Goal: Find specific page/section: Find specific page/section

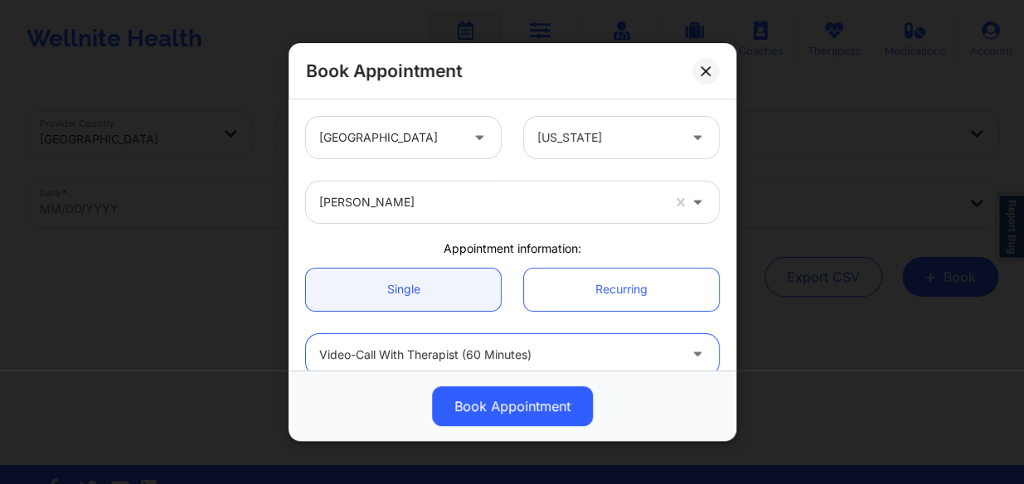
scroll to position [150, 0]
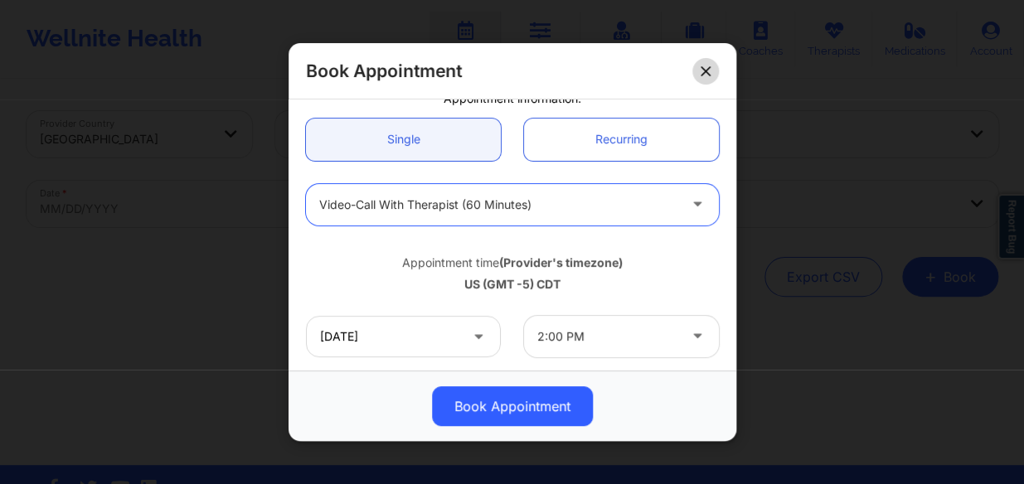
click at [706, 59] on button at bounding box center [705, 70] width 27 height 27
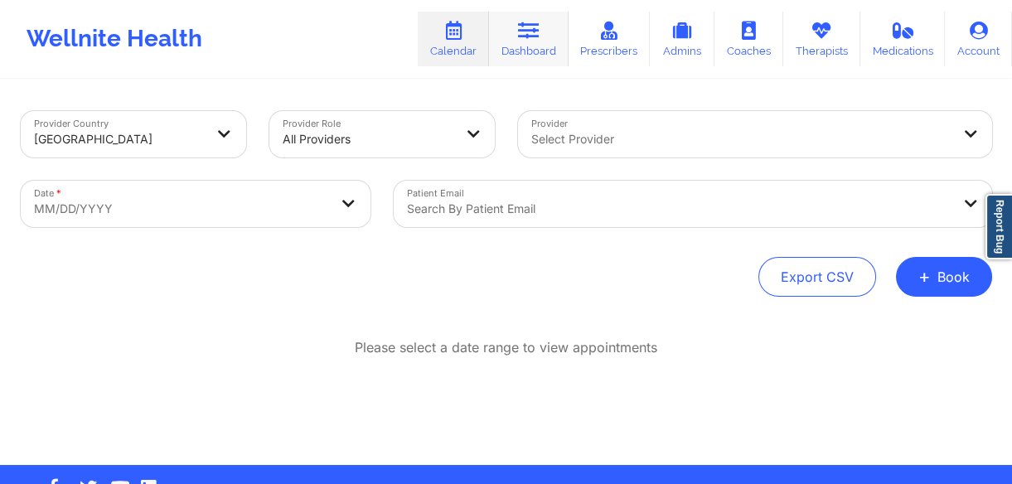
click at [526, 58] on link "Dashboard" at bounding box center [529, 39] width 80 height 55
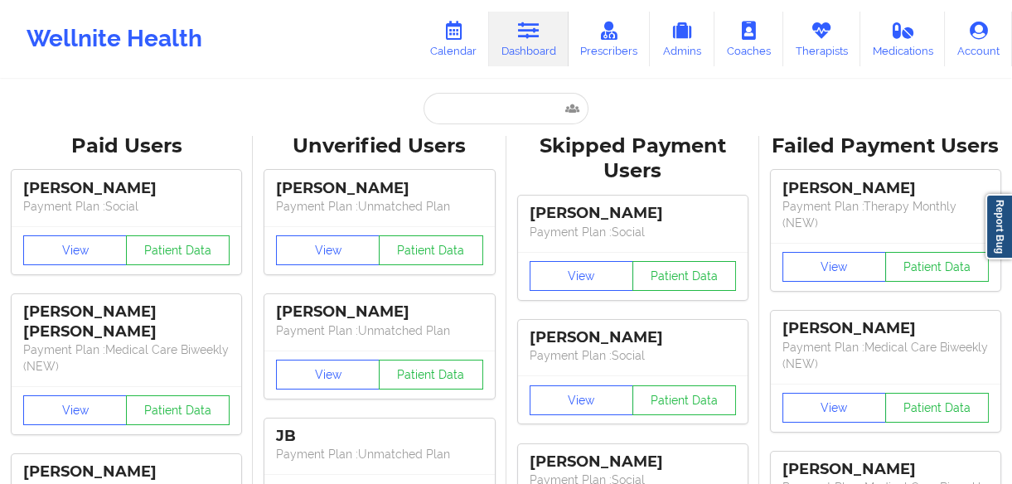
click at [531, 48] on link "Dashboard" at bounding box center [529, 39] width 80 height 55
click at [494, 119] on input "text" at bounding box center [506, 109] width 164 height 32
paste input "[PERSON_NAME]"
type input "[PERSON_NAME]"
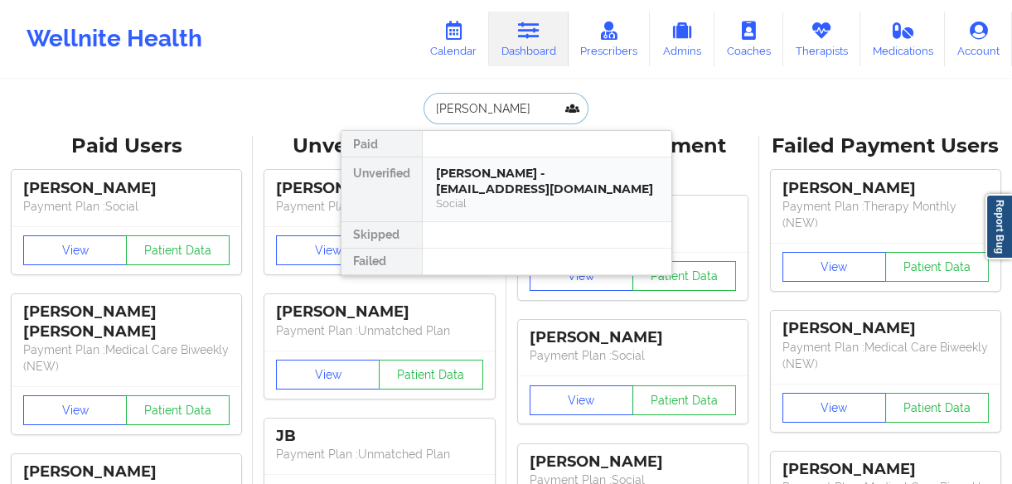
click at [512, 192] on div "[PERSON_NAME] - [EMAIL_ADDRESS][DOMAIN_NAME]" at bounding box center [547, 181] width 222 height 31
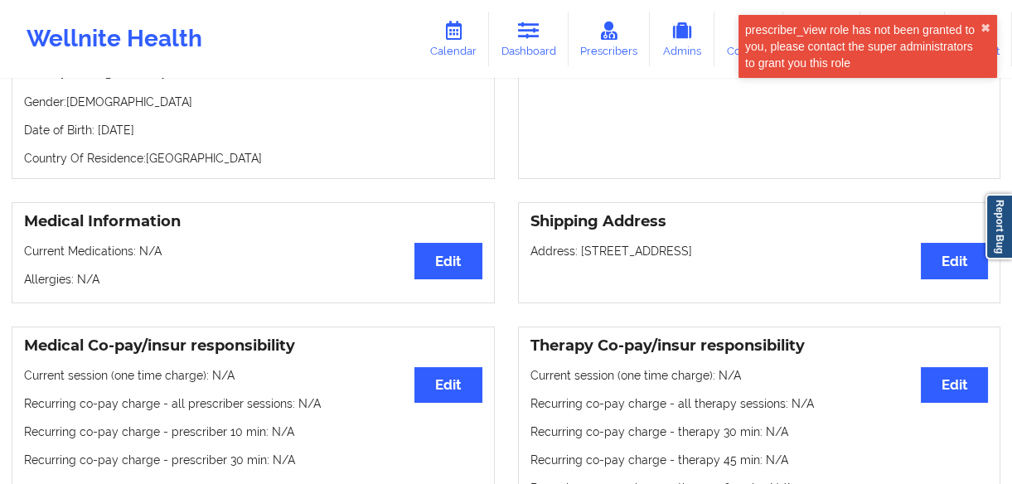
scroll to position [150, 0]
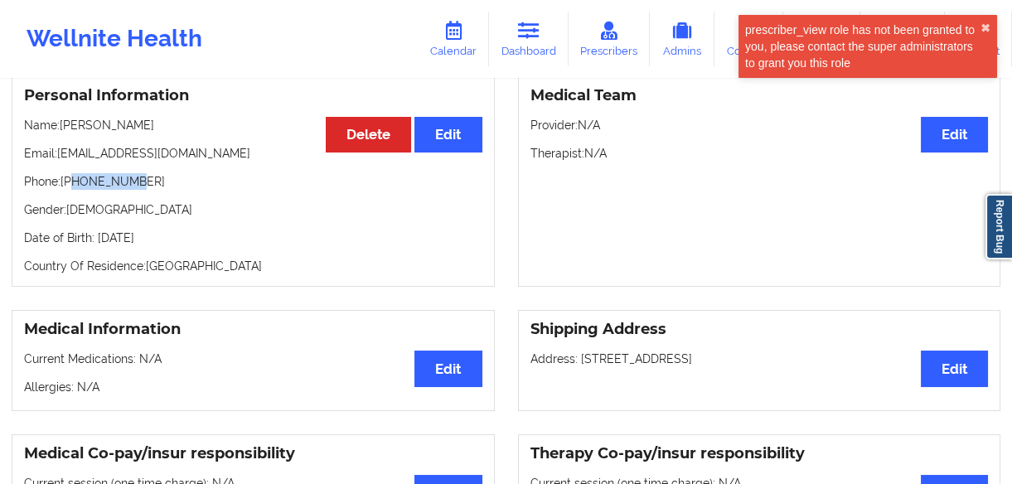
drag, startPoint x: 134, startPoint y: 187, endPoint x: 74, endPoint y: 182, distance: 60.8
click at [74, 182] on p "Phone: [PHONE_NUMBER]" at bounding box center [253, 181] width 458 height 17
copy p "828448700"
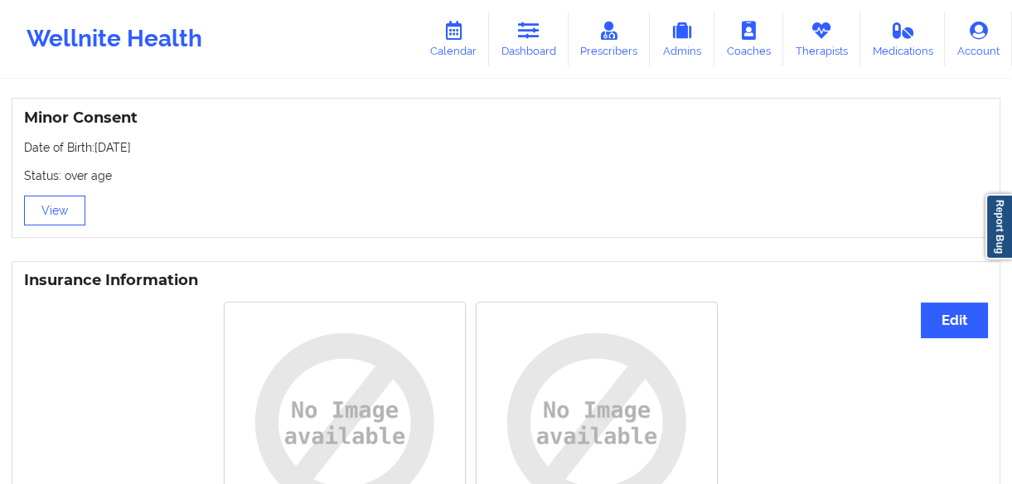
scroll to position [1440, 0]
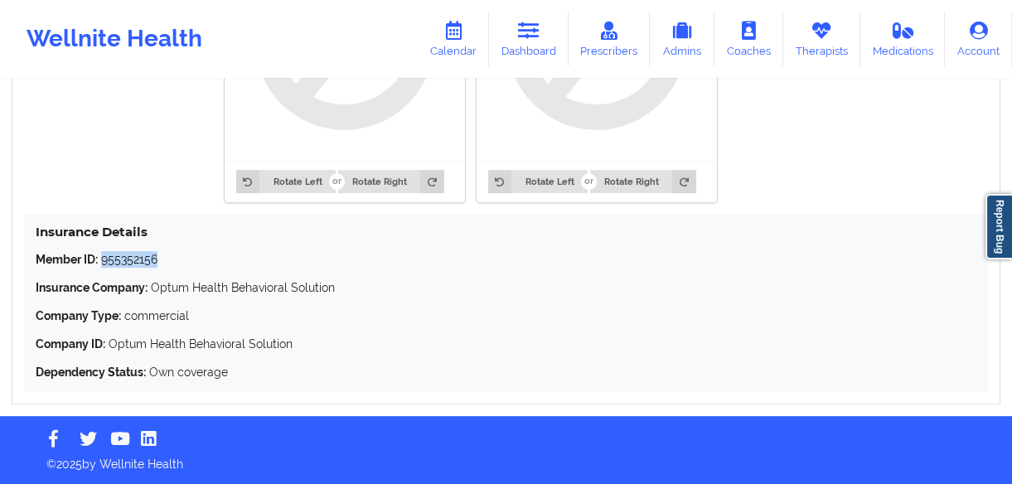
drag, startPoint x: 167, startPoint y: 256, endPoint x: 102, endPoint y: 257, distance: 64.7
click at [102, 257] on p "Member ID: 955352156" at bounding box center [506, 259] width 941 height 17
copy p "955352156"
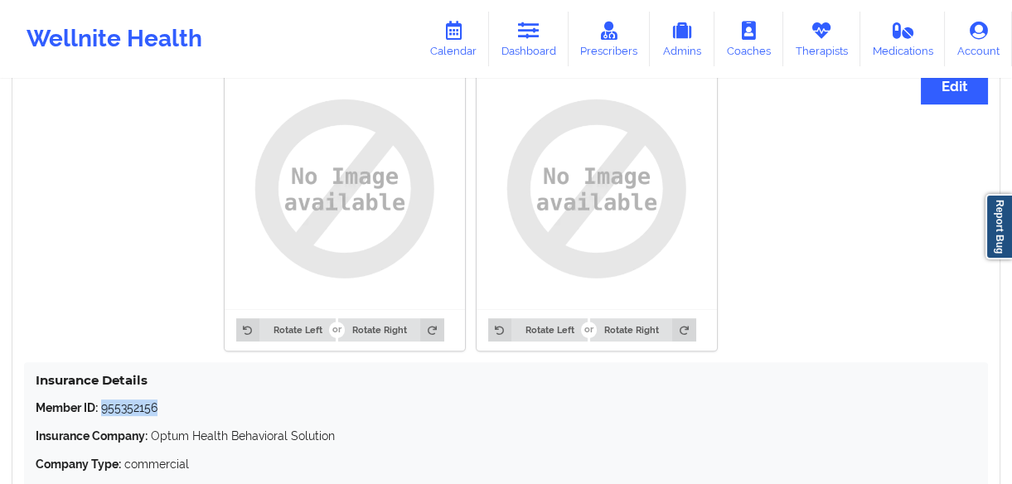
scroll to position [1063, 0]
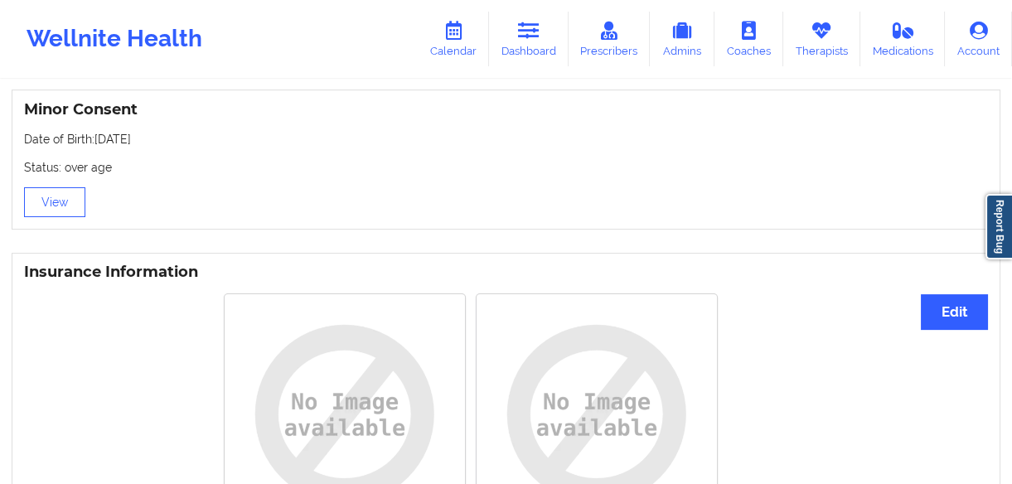
drag, startPoint x: 124, startPoint y: 131, endPoint x: 94, endPoint y: 133, distance: 30.7
click at [94, 133] on div "Minor Consent Date of Birth: [DEMOGRAPHIC_DATA] Status: over age View" at bounding box center [506, 160] width 989 height 140
copy p "[DATE]"
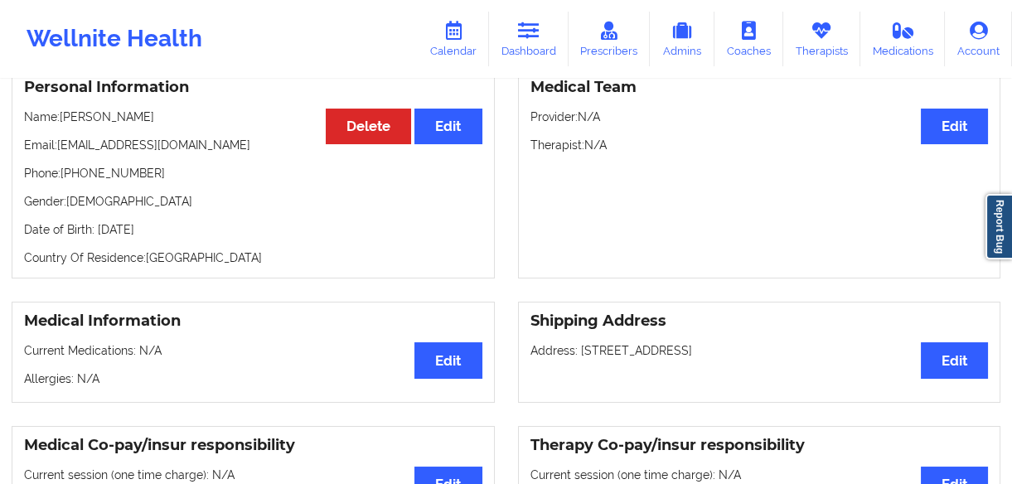
scroll to position [0, 0]
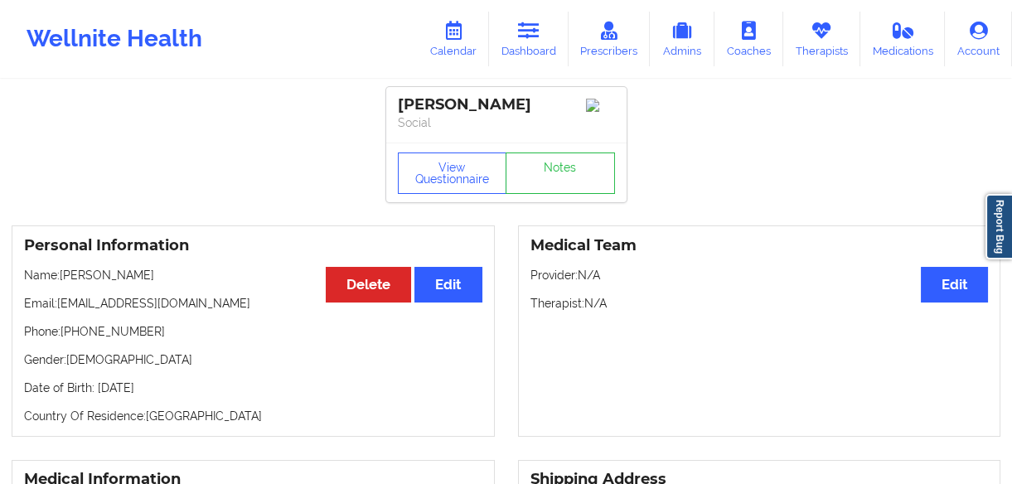
drag, startPoint x: 450, startPoint y: 108, endPoint x: 348, endPoint y: 100, distance: 102.3
copy div "[PERSON_NAME]"
click at [547, 46] on link "Dashboard" at bounding box center [529, 39] width 80 height 55
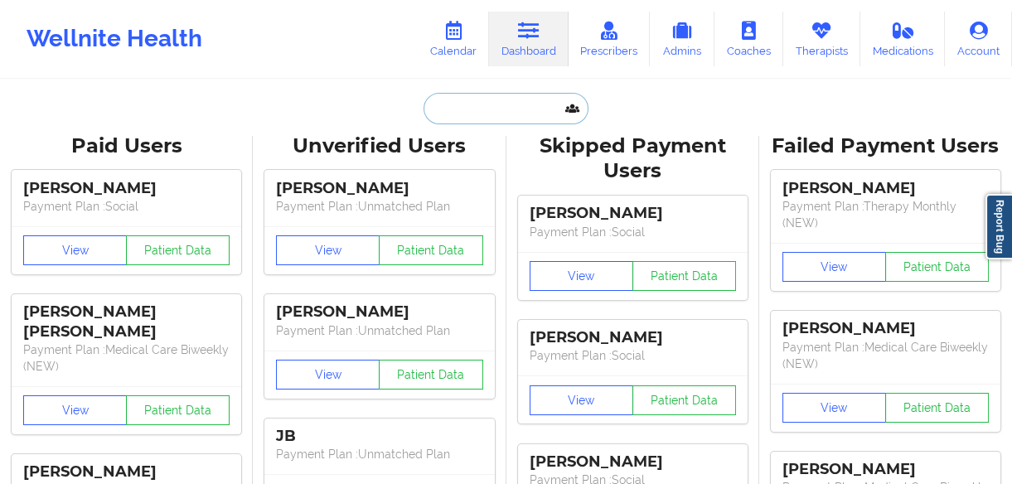
click at [539, 103] on input "text" at bounding box center [506, 109] width 164 height 32
paste input "[PERSON_NAME]"
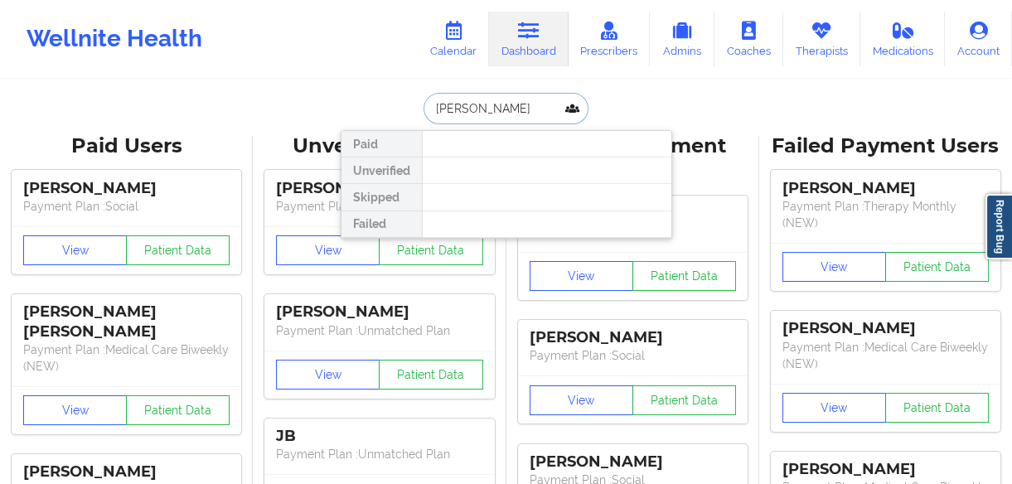
click at [431, 110] on input "[PERSON_NAME]" at bounding box center [506, 109] width 164 height 32
type input "[PERSON_NAME]"
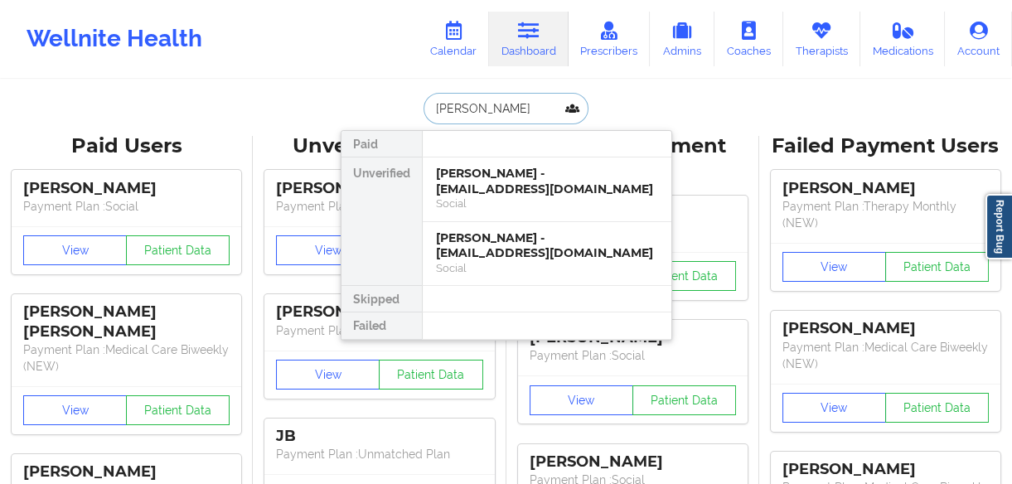
click at [488, 176] on div "[PERSON_NAME] - [EMAIL_ADDRESS][DOMAIN_NAME]" at bounding box center [547, 181] width 222 height 31
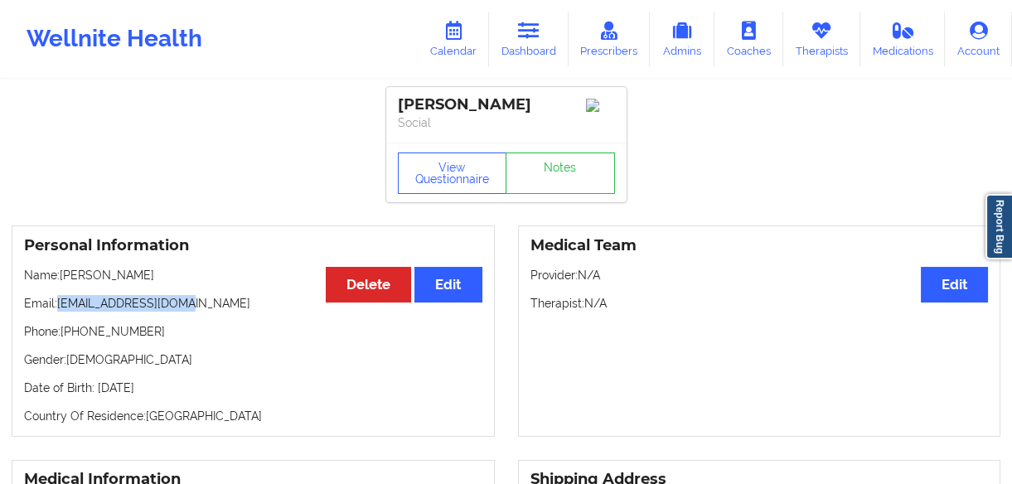
drag, startPoint x: 198, startPoint y: 305, endPoint x: 58, endPoint y: 307, distance: 140.1
click at [58, 307] on p "Email: [EMAIL_ADDRESS][DOMAIN_NAME]" at bounding box center [253, 303] width 458 height 17
copy p "[EMAIL_ADDRESS][DOMAIN_NAME]"
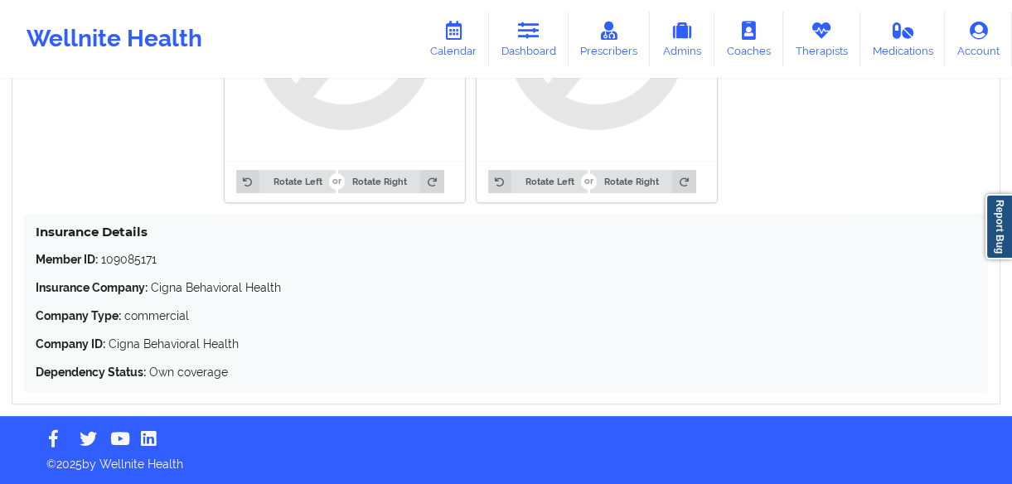
scroll to position [1440, 0]
drag, startPoint x: 180, startPoint y: 261, endPoint x: 101, endPoint y: 261, distance: 78.8
click at [101, 264] on p "Member ID: 109085171" at bounding box center [506, 259] width 941 height 17
copy p "109085171"
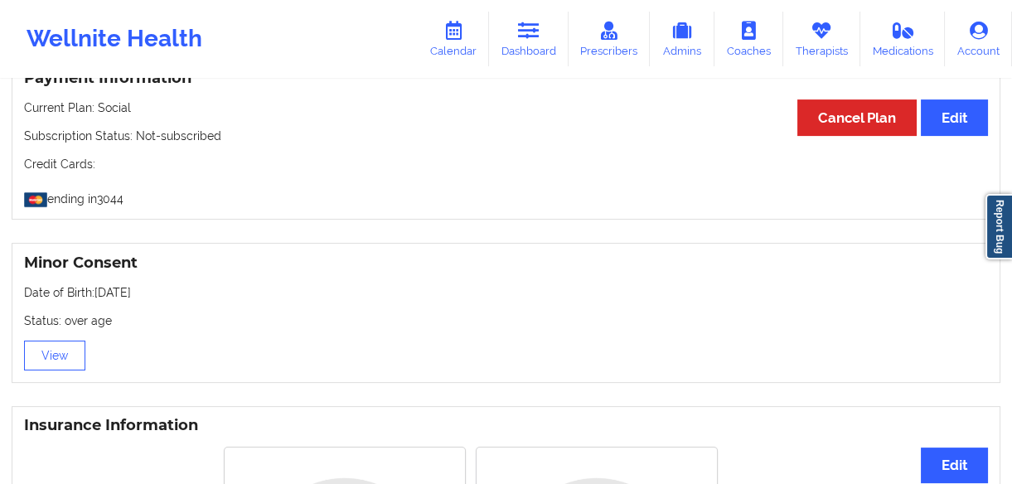
scroll to position [912, 0]
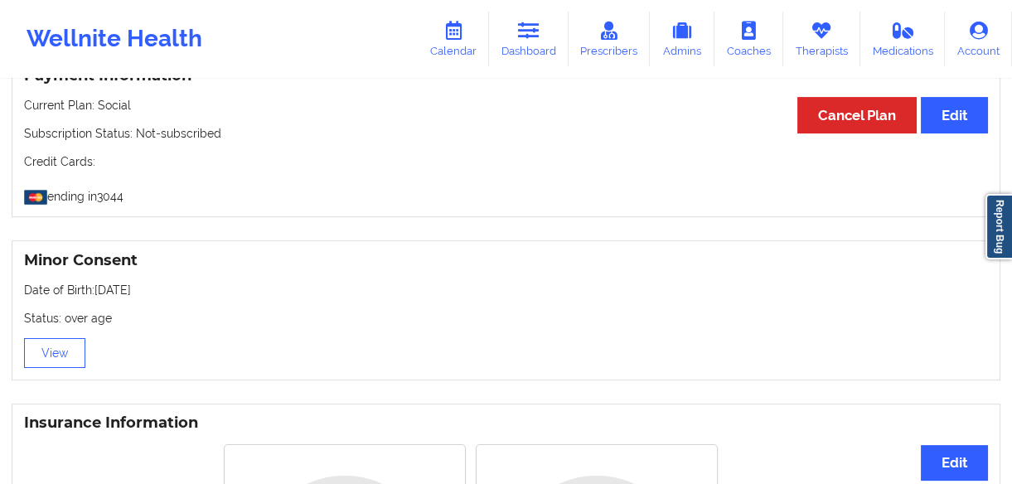
drag, startPoint x: 166, startPoint y: 295, endPoint x: 95, endPoint y: 299, distance: 70.6
click at [95, 298] on p "Date of Birth: [DEMOGRAPHIC_DATA]" at bounding box center [506, 290] width 964 height 17
copy p "[DATE]"
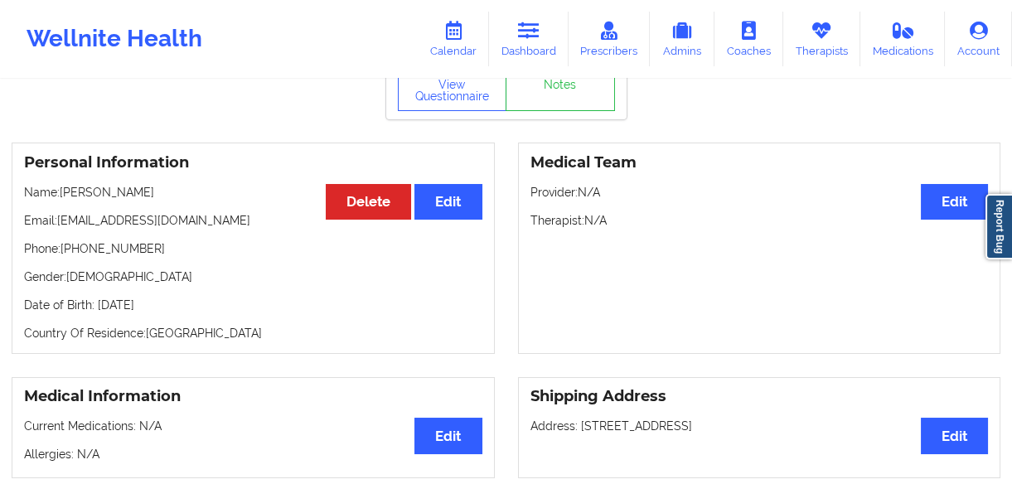
scroll to position [0, 0]
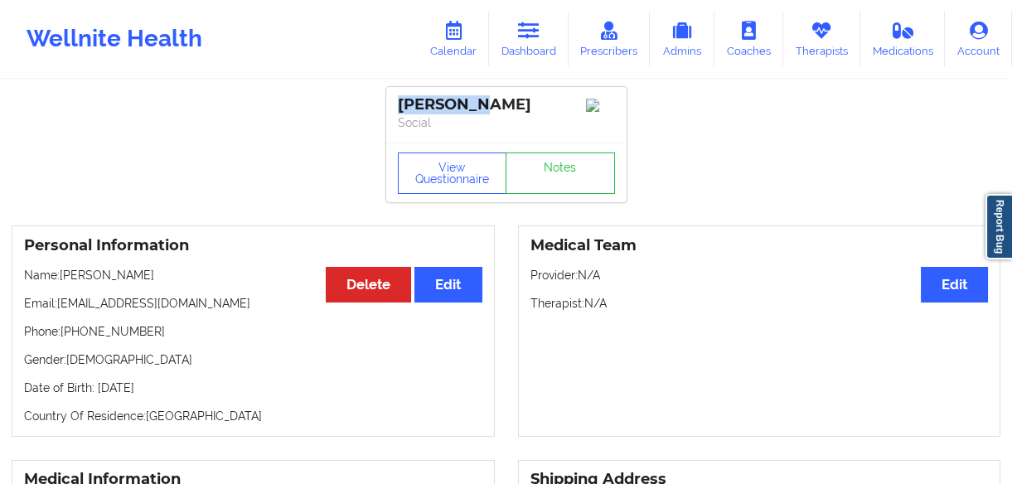
drag, startPoint x: 512, startPoint y: 97, endPoint x: 365, endPoint y: 98, distance: 146.8
copy div "[PERSON_NAME]"
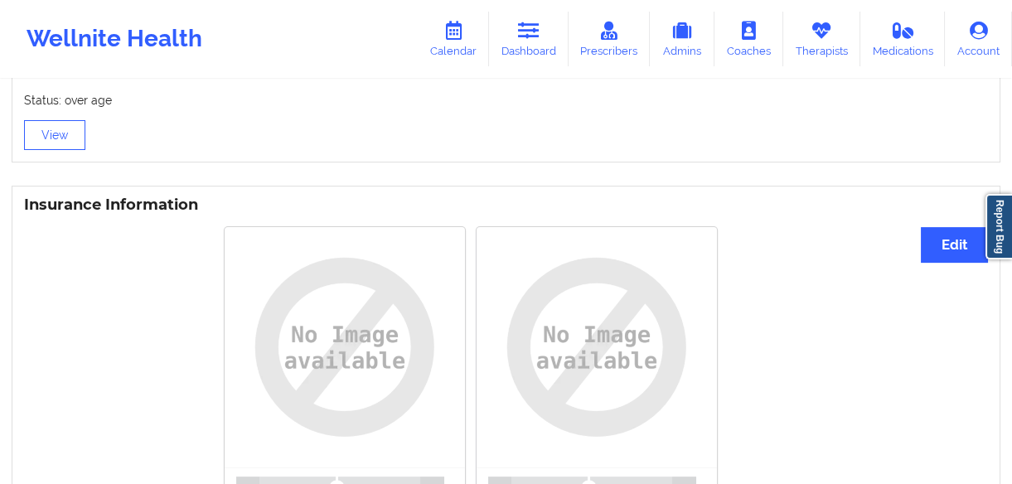
scroll to position [1440, 0]
